Goal: Task Accomplishment & Management: Use online tool/utility

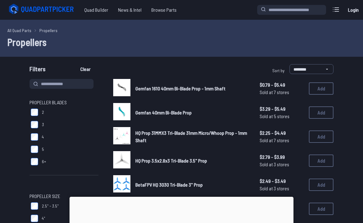
scroll to position [17, 0]
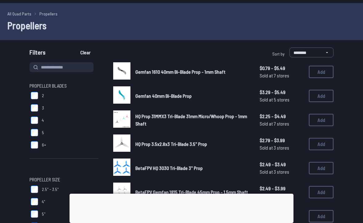
click at [67, 193] on label "2.5" - 3.5"" at bounding box center [64, 189] width 69 height 12
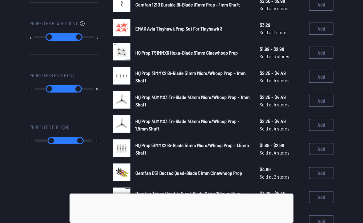
scroll to position [276, 0]
click at [122, 98] on img at bounding box center [121, 99] width 17 height 17
click at [112, 80] on div "Propeller Blades 2 3 4 5 6+ Propeller Size 2.5" - 3.5" 4" 5" 6"+ < 2.5" Propell…" at bounding box center [182, 53] width 304 height 500
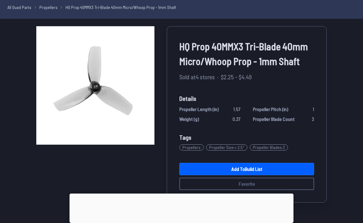
scroll to position [23, 0]
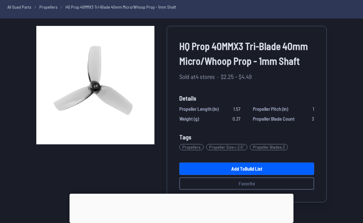
click at [176, 193] on div at bounding box center [182, 193] width 224 height 0
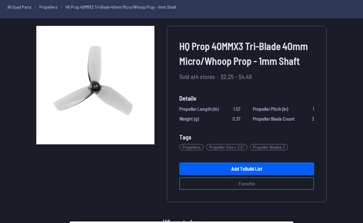
click at [211, 175] on link "Add to Build List" at bounding box center [247, 168] width 135 height 12
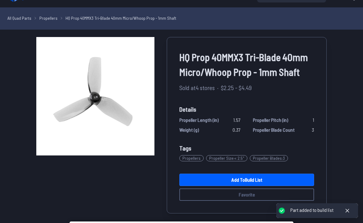
scroll to position [13, 0]
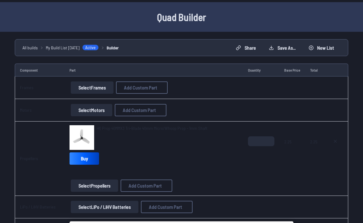
scroll to position [18, 0]
click at [88, 88] on button "Select Frames" at bounding box center [92, 87] width 43 height 12
click at [93, 91] on button "Select Frames" at bounding box center [92, 87] width 43 height 12
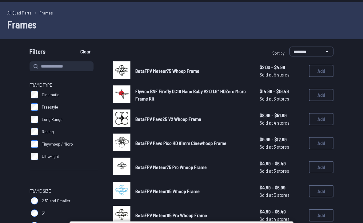
click at [128, 91] on img at bounding box center [121, 93] width 17 height 17
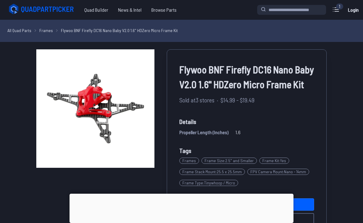
click at [181, 193] on div at bounding box center [182, 193] width 224 height 0
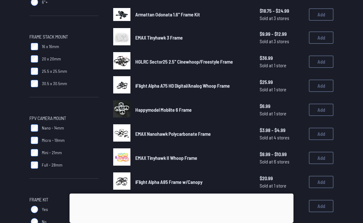
scroll to position [265, 0]
click at [119, 81] on img at bounding box center [121, 84] width 17 height 17
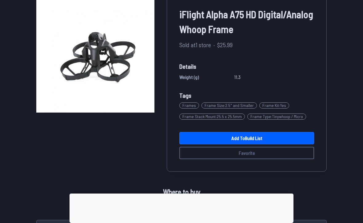
scroll to position [55, 0]
click at [202, 140] on link "Add to Build List" at bounding box center [247, 138] width 135 height 12
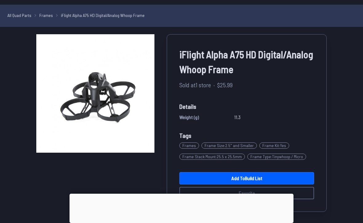
scroll to position [17, 0]
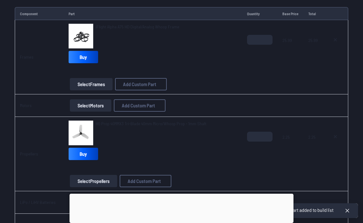
scroll to position [78, 0]
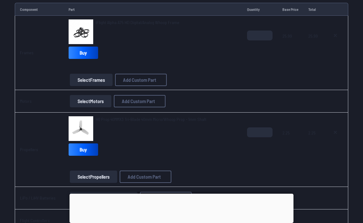
click at [94, 102] on button "Select Motors" at bounding box center [91, 101] width 42 height 12
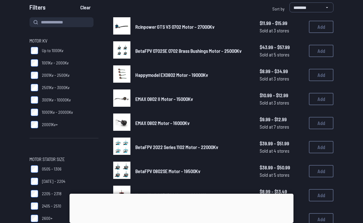
scroll to position [61, 0]
click at [122, 74] on img at bounding box center [121, 74] width 17 height 17
click at [125, 68] on img at bounding box center [121, 74] width 17 height 17
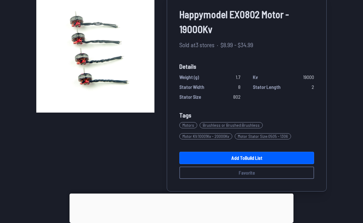
scroll to position [50, 0]
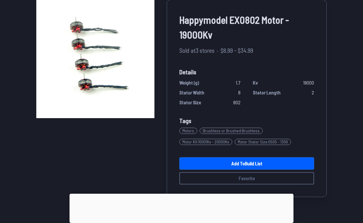
click at [201, 168] on link "Add to Build List" at bounding box center [247, 163] width 135 height 12
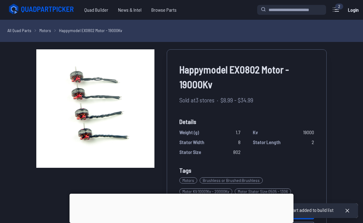
click at [175, 193] on div at bounding box center [182, 193] width 224 height 0
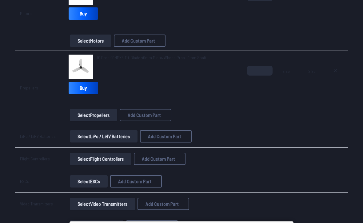
scroll to position [193, 0]
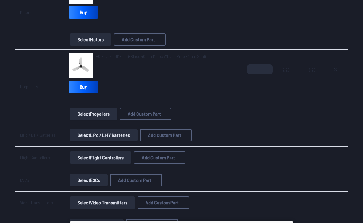
click at [93, 134] on button "Select LiPo / LiHV Batteries" at bounding box center [104, 135] width 68 height 12
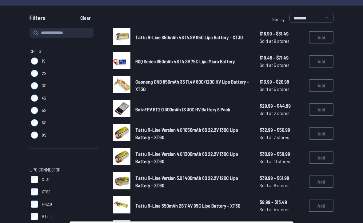
scroll to position [50, 0]
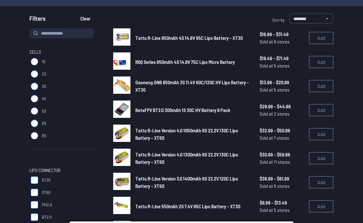
click at [120, 56] on img at bounding box center [121, 60] width 17 height 17
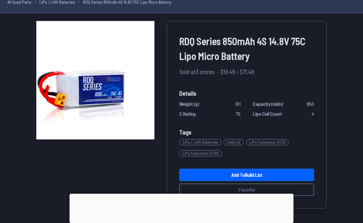
scroll to position [27, 0]
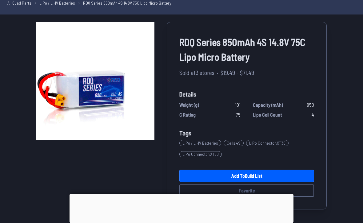
click at [204, 174] on link "Add to Build List" at bounding box center [247, 175] width 135 height 12
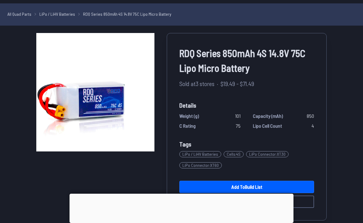
scroll to position [17, 0]
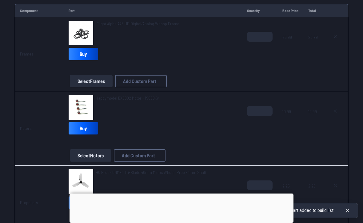
scroll to position [79, 0]
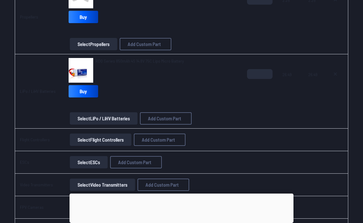
click at [95, 139] on button "Select Flight Controllers" at bounding box center [101, 140] width 62 height 12
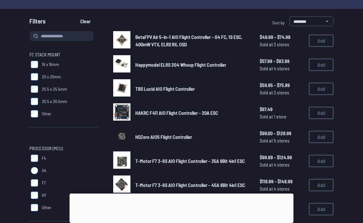
scroll to position [41, 0]
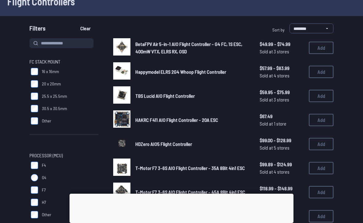
click at [123, 49] on img at bounding box center [121, 46] width 17 height 17
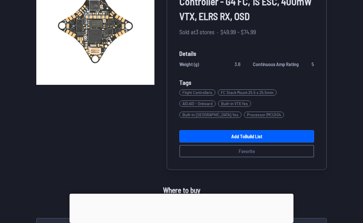
click at [219, 131] on link "Add to Build List" at bounding box center [247, 136] width 135 height 12
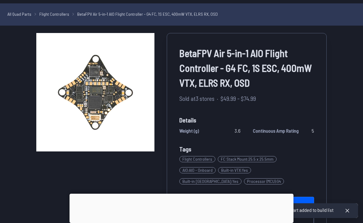
scroll to position [17, 0]
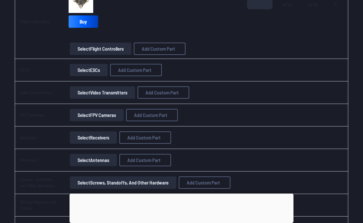
scroll to position [406, 0]
click at [98, 67] on button "Select ESCs" at bounding box center [89, 70] width 38 height 12
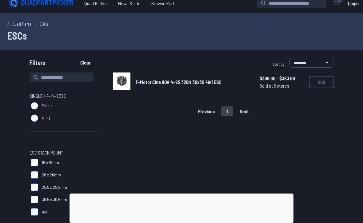
scroll to position [6, 0]
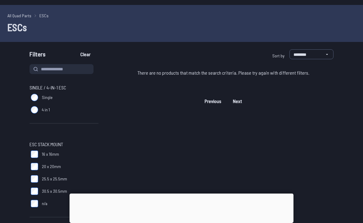
scroll to position [15, 0]
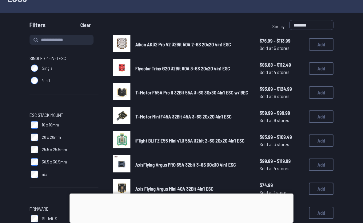
scroll to position [45, 0]
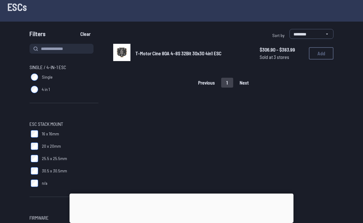
scroll to position [35, 0]
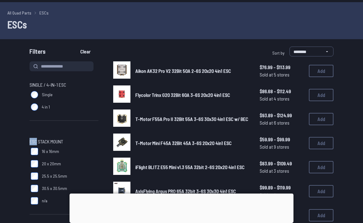
click at [81, 91] on label "Single" at bounding box center [64, 95] width 69 height 12
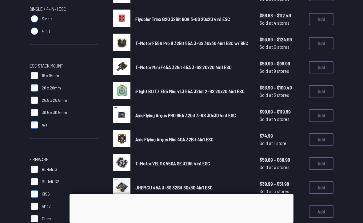
scroll to position [120, 0]
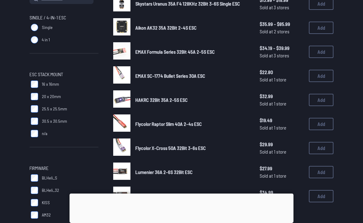
scroll to position [85, 0]
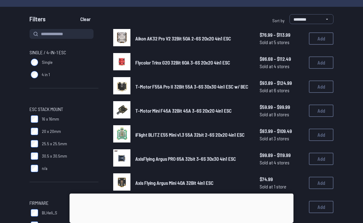
scroll to position [49, 0]
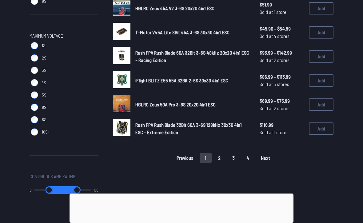
scroll to position [419, 0]
